Goal: Task Accomplishment & Management: Manage account settings

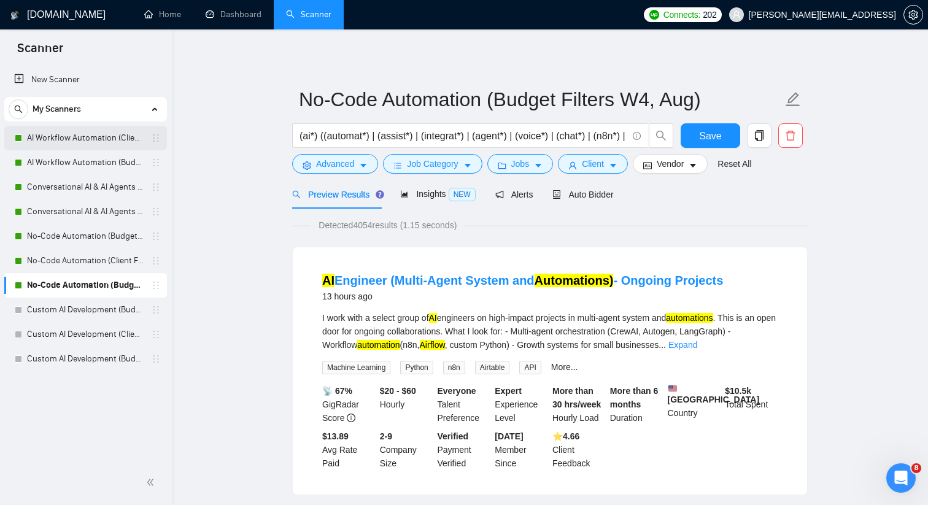
click at [131, 137] on link "AI Workflow Automation (Client Filters)" at bounding box center [85, 138] width 117 height 25
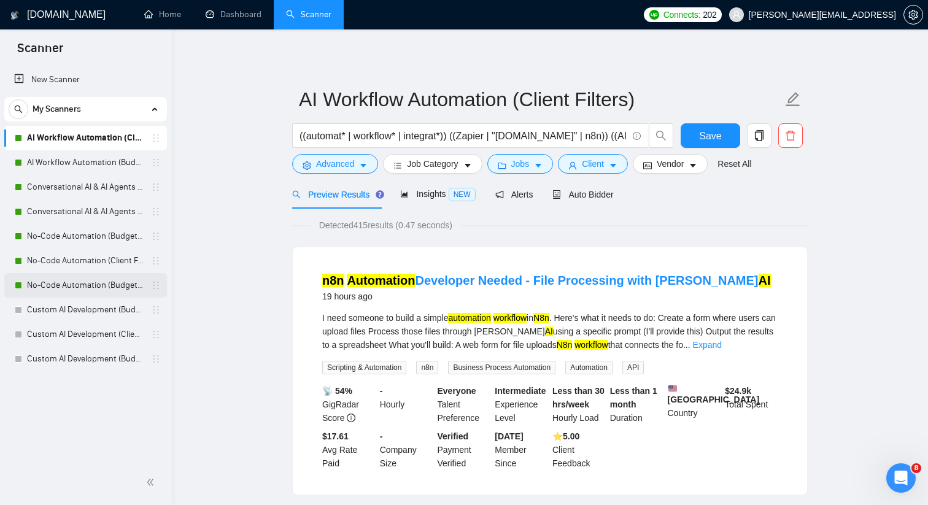
click at [111, 286] on link "No-Code Automation (Budget Filters W4, Aug)" at bounding box center [85, 285] width 117 height 25
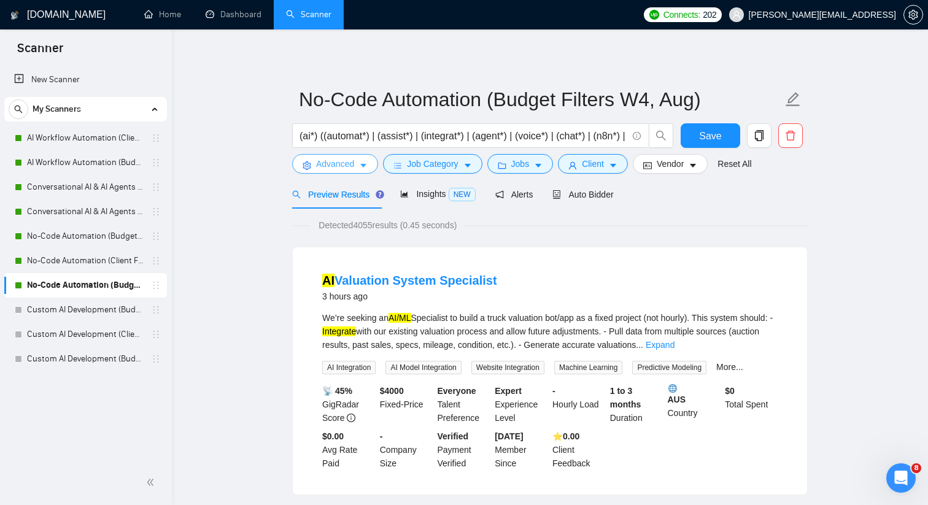
click at [339, 161] on span "Advanced" at bounding box center [335, 163] width 38 height 13
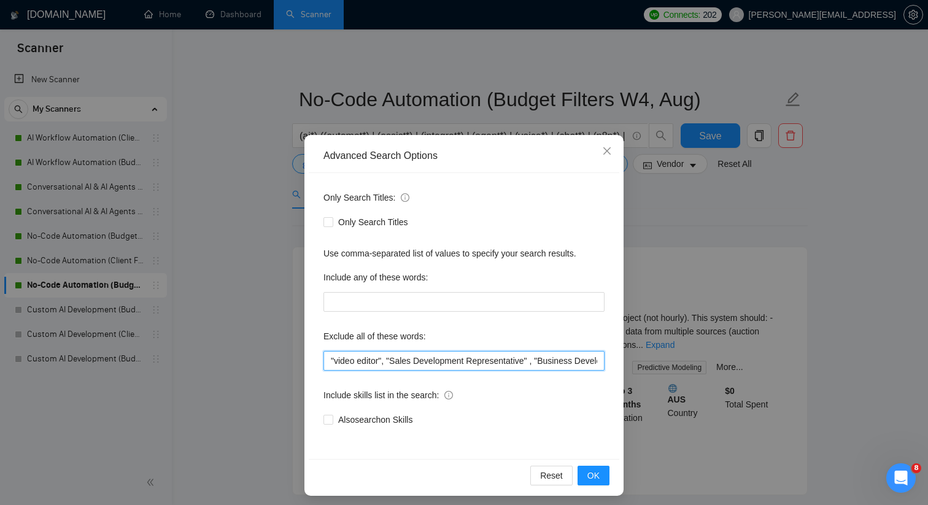
click at [330, 357] on input ""video editor", "Sales Development Representative" , "Business Development Repr…" at bounding box center [463, 361] width 281 height 20
paste input "(tutor*)"
click at [256, 353] on div "Advanced Search Options Only Search Titles: Only Search Titles Use comma-separa…" at bounding box center [464, 252] width 928 height 505
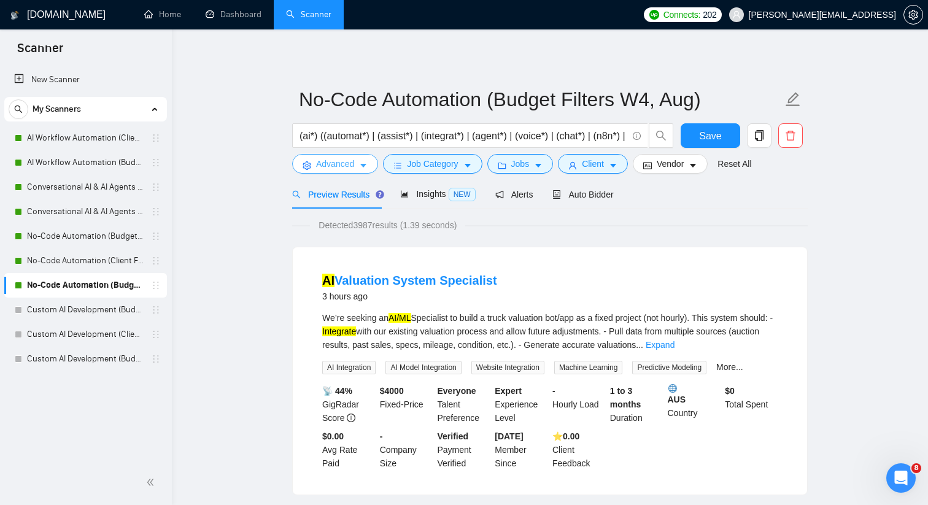
click at [334, 169] on span "Advanced" at bounding box center [335, 163] width 38 height 13
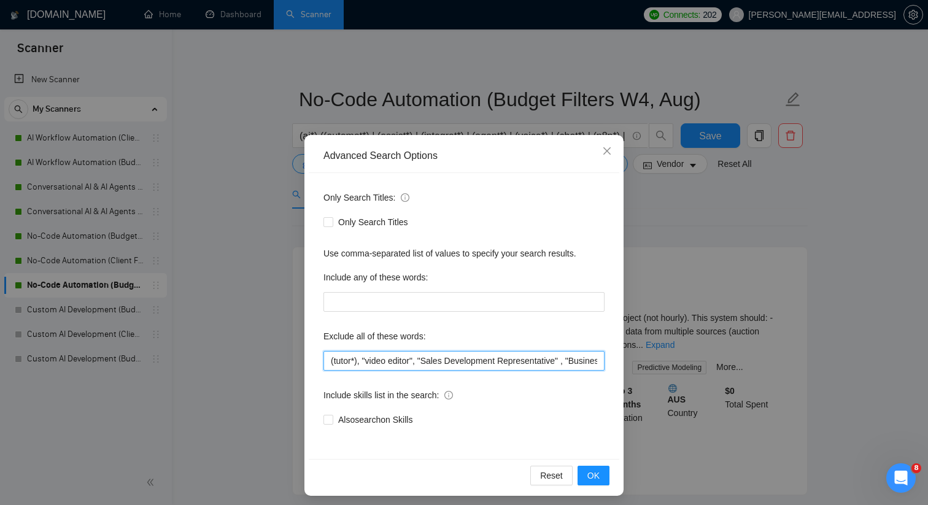
drag, startPoint x: 364, startPoint y: 360, endPoint x: 328, endPoint y: 360, distance: 35.6
click at [328, 360] on input "(tutor*), "video editor", "Sales Development Representative" , "Business Develo…" at bounding box center [463, 361] width 281 height 20
type input ""video editor", "Sales Development Representative" , "Business Development Repr…"
click at [284, 336] on div "Advanced Search Options Only Search Titles: Only Search Titles Use comma-separa…" at bounding box center [464, 252] width 928 height 505
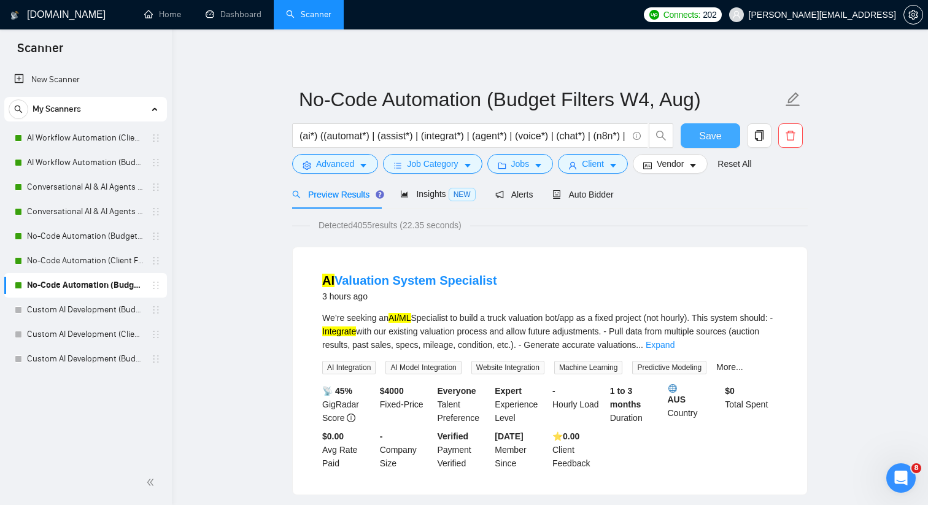
click at [697, 140] on button "Save" at bounding box center [710, 135] width 60 height 25
